Goal: Check status

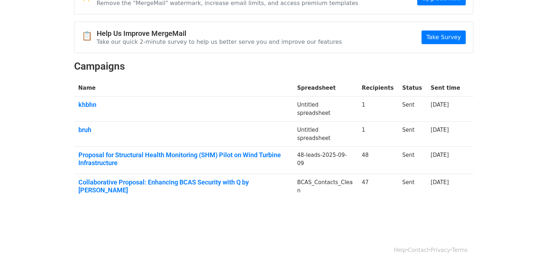
click at [193, 152] on link "Proposal for Structural Health Monitoring (SHM) Pilot on Wind Turbine Infrastru…" at bounding box center [183, 158] width 210 height 15
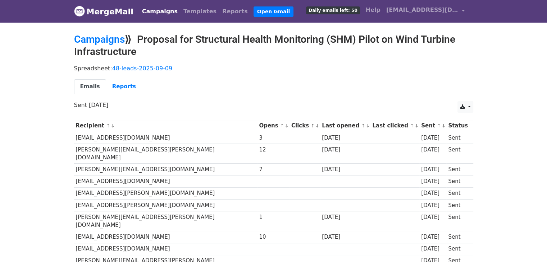
scroll to position [145, 0]
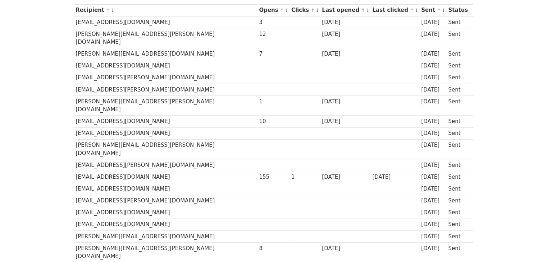
scroll to position [116, 0]
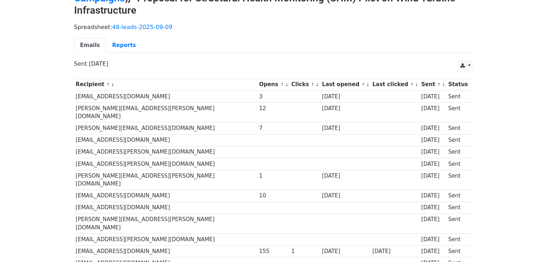
scroll to position [66, 0]
